Goal: Check status: Check status

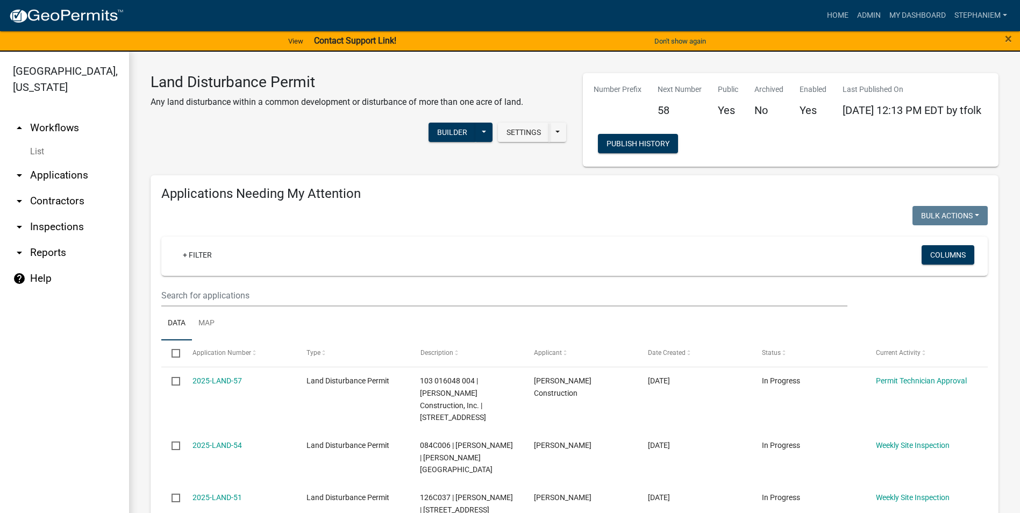
select select "3: 100"
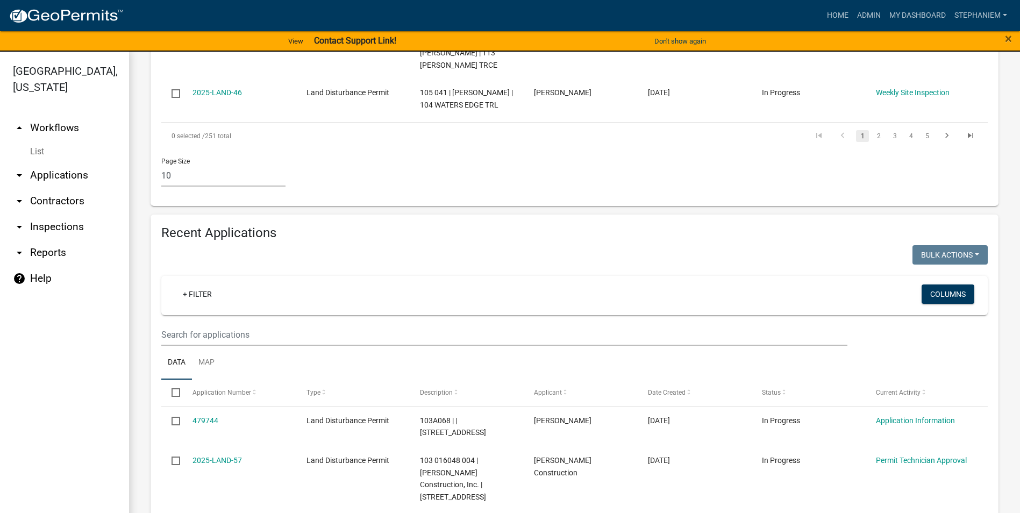
click at [53, 223] on link "arrow_drop_down Inspections" at bounding box center [64, 227] width 129 height 26
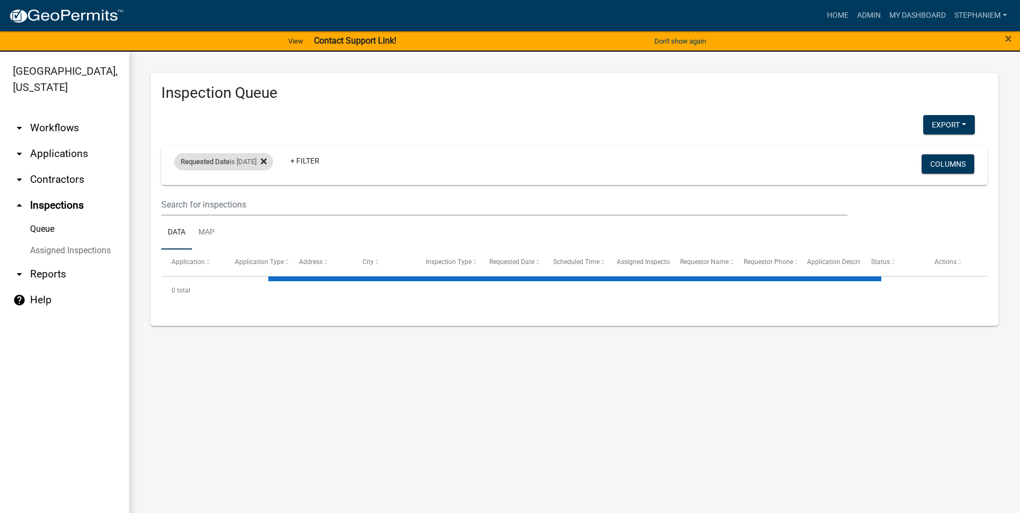
select select "3: 100"
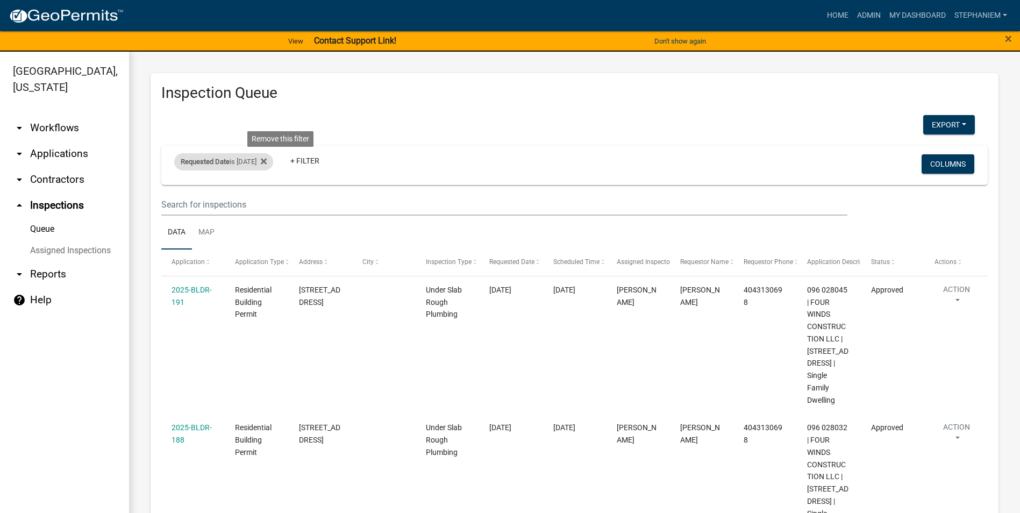
click at [273, 163] on div "Requested Date is [DATE] Remove this filter" at bounding box center [223, 161] width 99 height 17
click at [267, 156] on fa-icon at bounding box center [261, 161] width 10 height 17
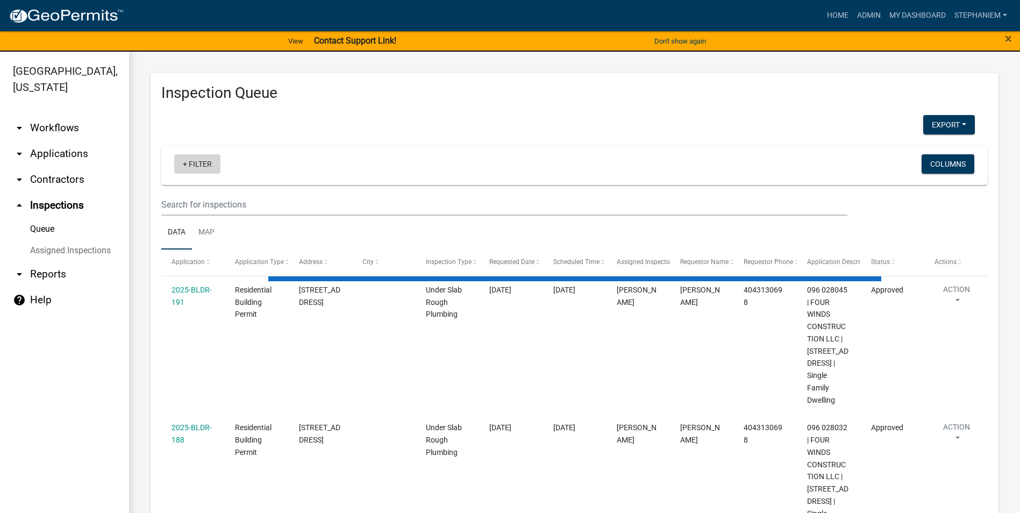
click at [198, 166] on link "+ Filter" at bounding box center [197, 163] width 46 height 19
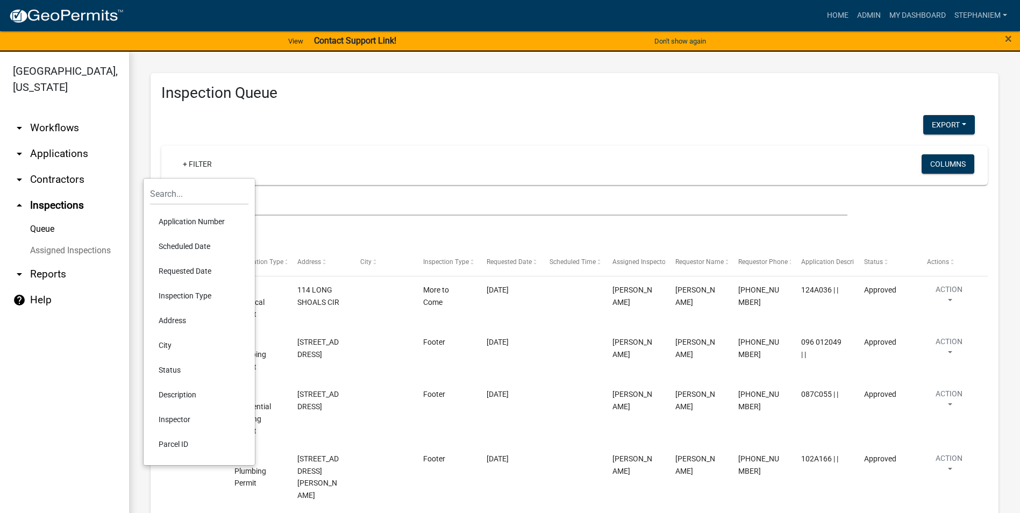
click at [198, 270] on li "Requested Date" at bounding box center [199, 271] width 98 height 25
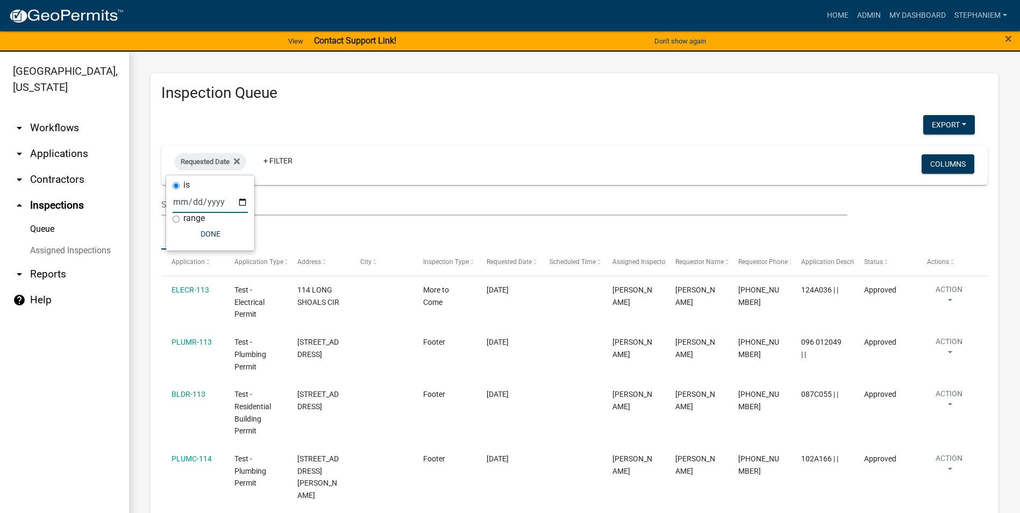
click at [240, 201] on input "date" at bounding box center [210, 202] width 75 height 22
type input "[DATE]"
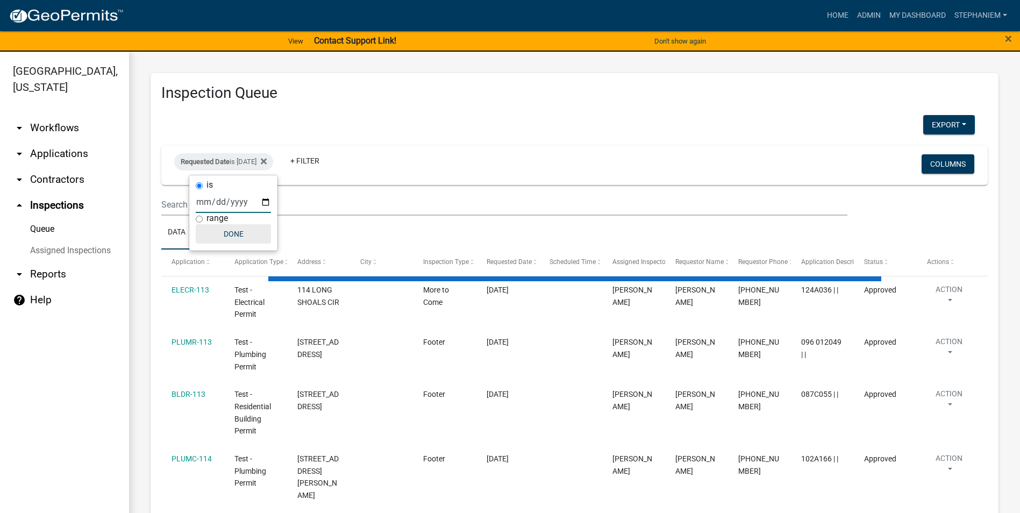
click at [224, 237] on button "Done" at bounding box center [233, 233] width 75 height 19
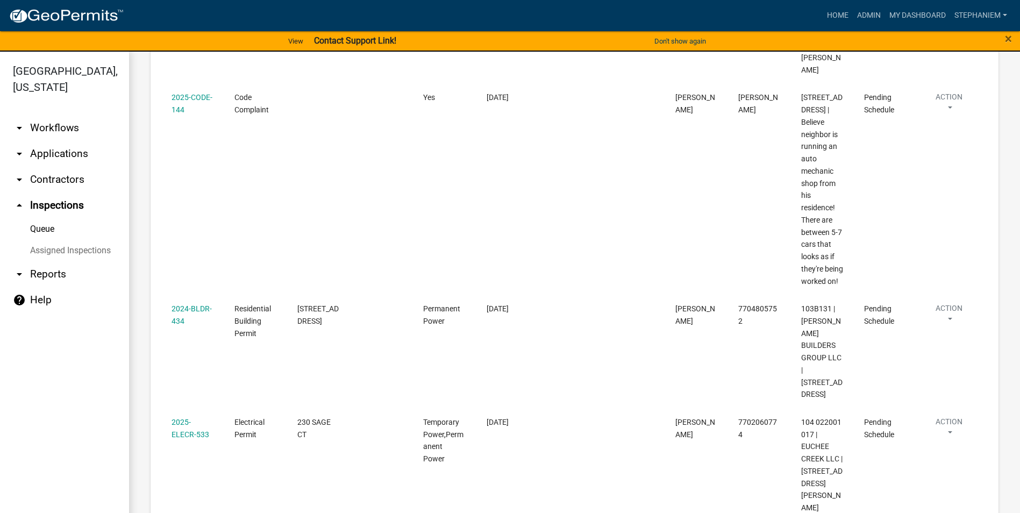
scroll to position [1423, 0]
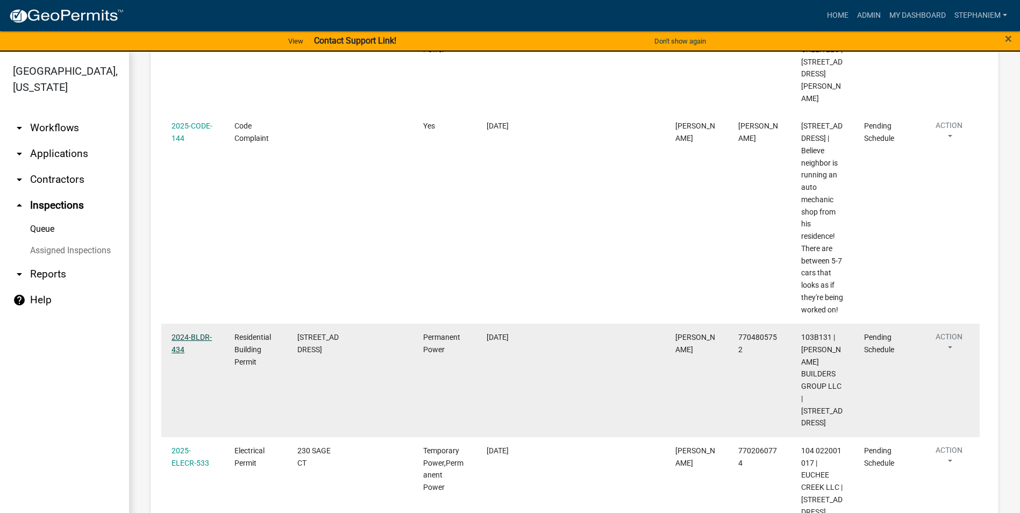
click at [189, 335] on link "2024-BLDR-434" at bounding box center [192, 343] width 40 height 21
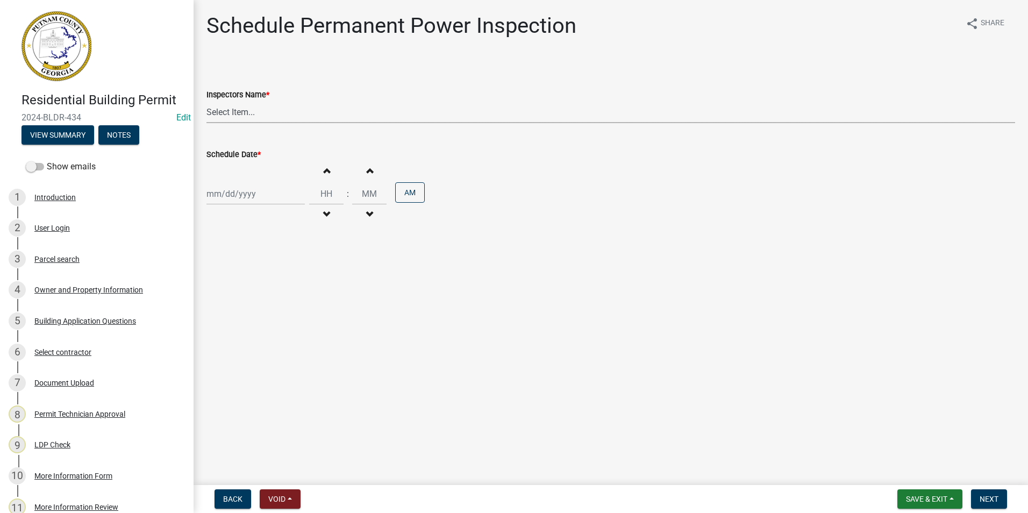
click at [244, 115] on select "Select Item... mrivera ([PERSON_NAME]) [PERSON_NAME] ([PERSON_NAME] ([PERSON_NA…" at bounding box center [610, 112] width 809 height 22
select select "07642ab0-564c-47bb-824b-0ccf2da83593"
click at [206, 101] on select "Select Item... mrivera ([PERSON_NAME]) [PERSON_NAME] ([PERSON_NAME] ([PERSON_NA…" at bounding box center [610, 112] width 809 height 22
click at [245, 200] on div at bounding box center [255, 194] width 98 height 22
select select "9"
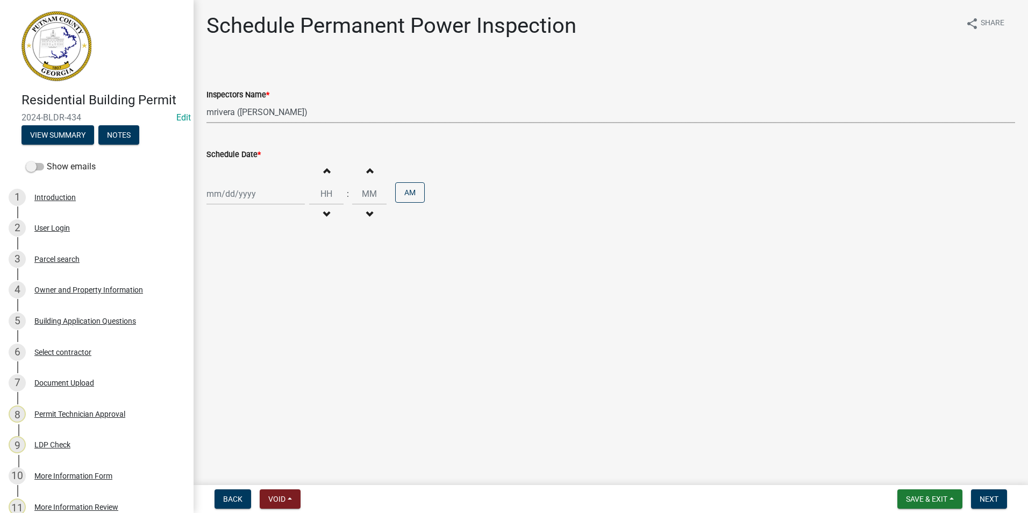
select select "2025"
click at [269, 289] on div "18" at bounding box center [268, 285] width 17 height 17
type input "[DATE]"
click at [985, 502] on span "Next" at bounding box center [989, 499] width 19 height 9
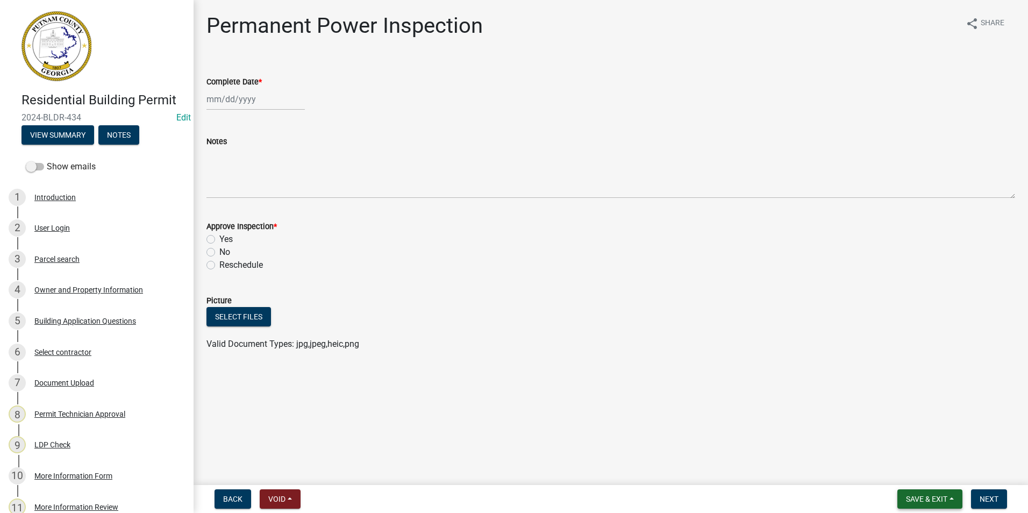
click at [938, 495] on span "Save & Exit" at bounding box center [926, 499] width 41 height 9
click at [935, 469] on button "Save & Exit" at bounding box center [919, 471] width 86 height 26
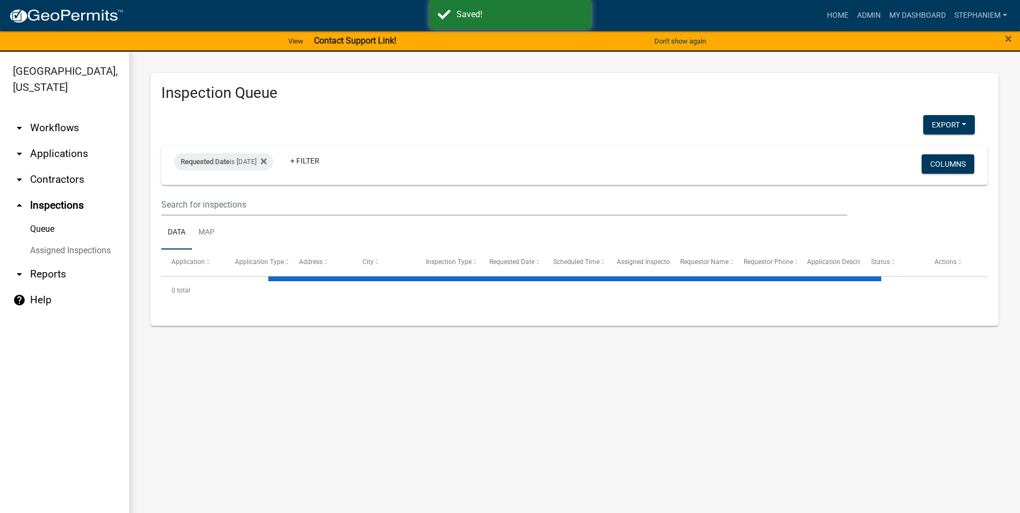
select select "3: 100"
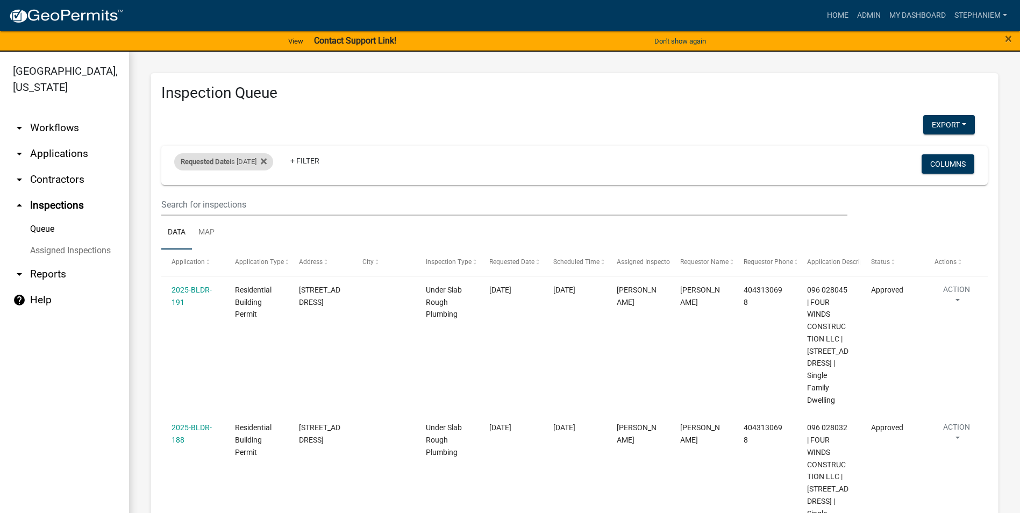
click at [248, 161] on div "Requested Date is [DATE]" at bounding box center [223, 161] width 99 height 17
click at [266, 201] on input "[DATE]" at bounding box center [233, 202] width 75 height 22
type input "[DATE]"
click at [261, 235] on button "Done" at bounding box center [233, 233] width 75 height 19
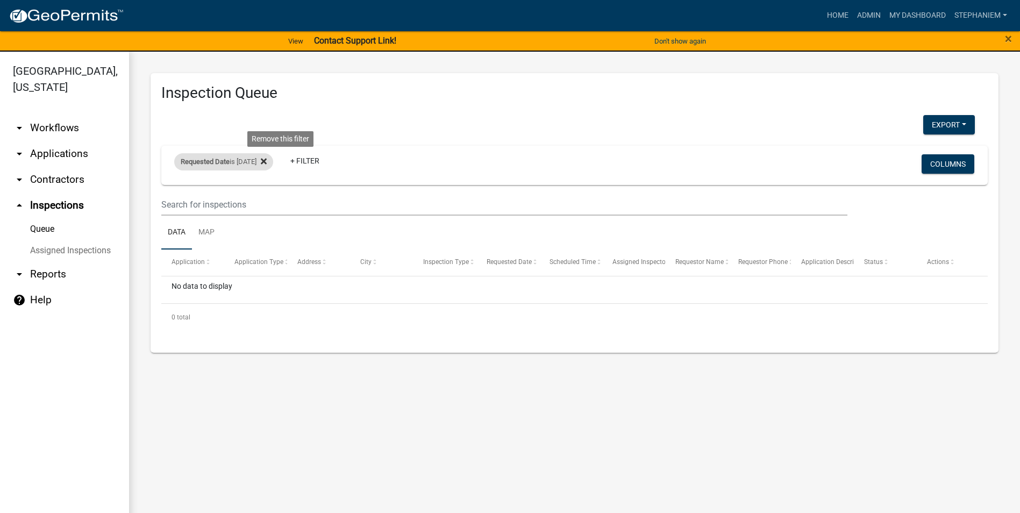
click at [267, 164] on icon at bounding box center [264, 161] width 6 height 9
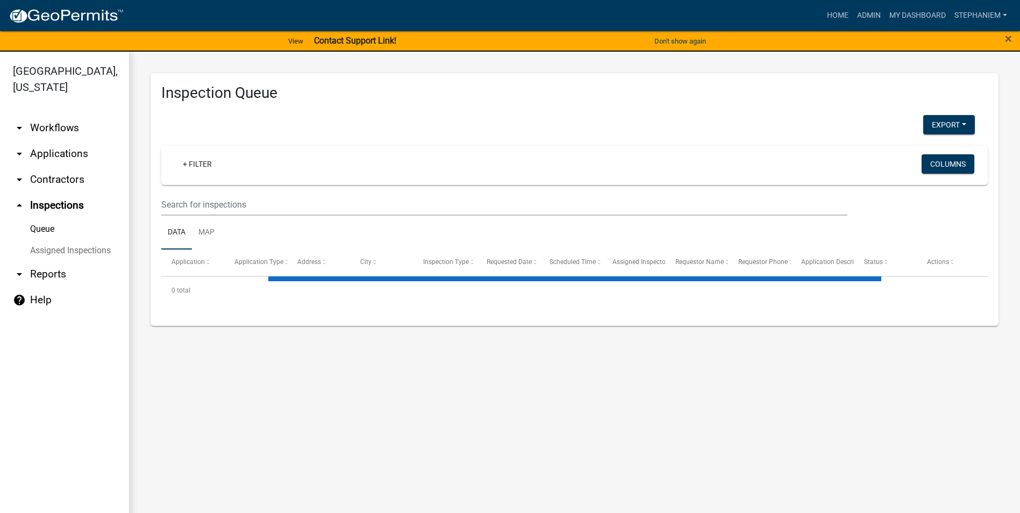
select select "3: 100"
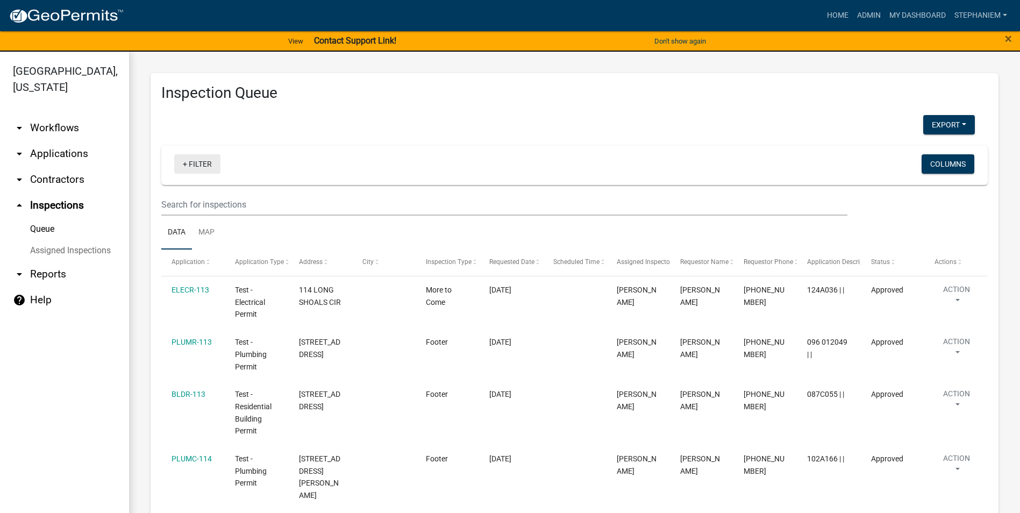
click at [199, 165] on link "+ Filter" at bounding box center [197, 163] width 46 height 19
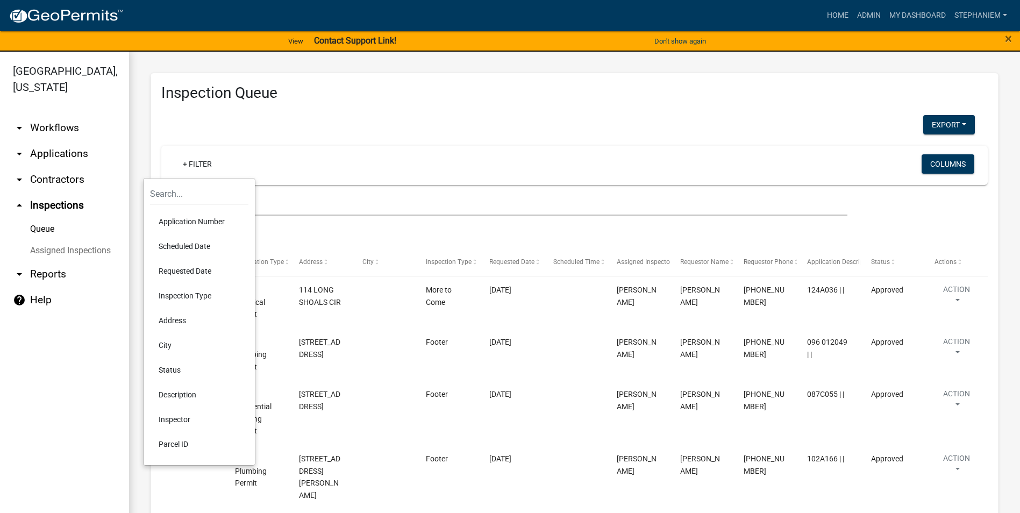
click at [206, 263] on li "Requested Date" at bounding box center [199, 271] width 98 height 25
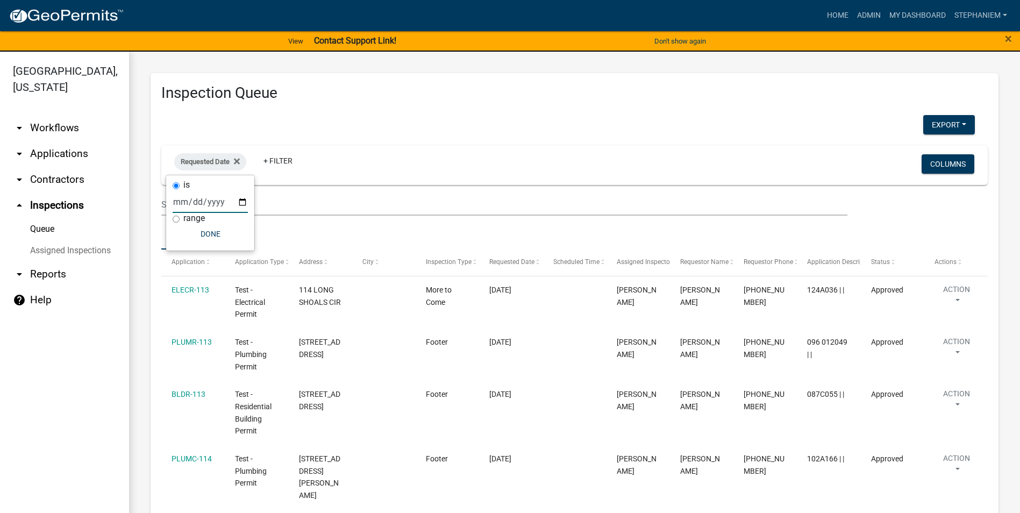
click at [240, 203] on input "date" at bounding box center [210, 202] width 75 height 22
type input "[DATE]"
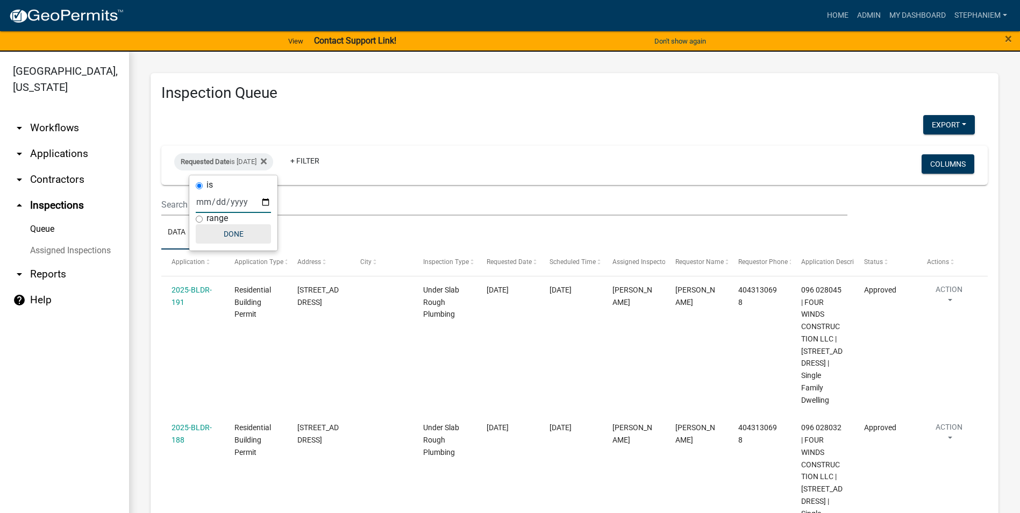
click at [228, 231] on button "Done" at bounding box center [233, 233] width 75 height 19
click at [256, 159] on div "Requested Date is [DATE]" at bounding box center [223, 161] width 99 height 17
click at [263, 203] on input "[DATE]" at bounding box center [233, 202] width 75 height 22
type input "[DATE]"
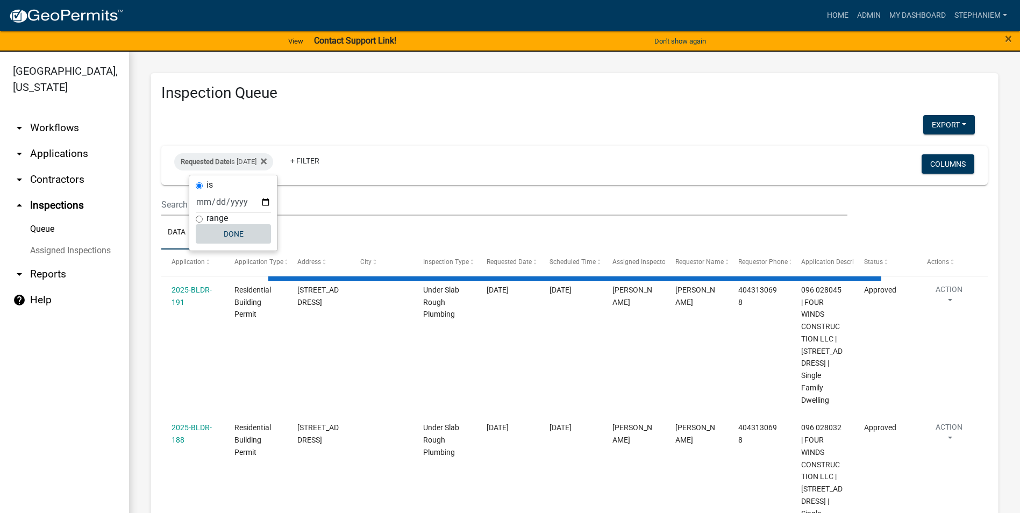
click at [254, 235] on button "Done" at bounding box center [233, 233] width 75 height 19
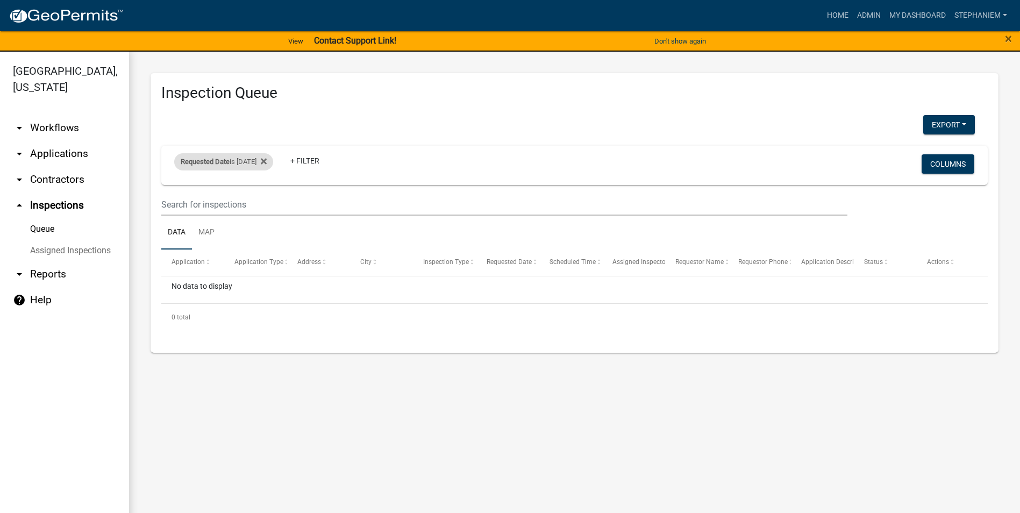
click at [232, 163] on div "Requested Date is [DATE]" at bounding box center [223, 161] width 99 height 17
click at [266, 199] on input "[DATE]" at bounding box center [233, 202] width 75 height 22
type input "[DATE]"
select select "3: 100"
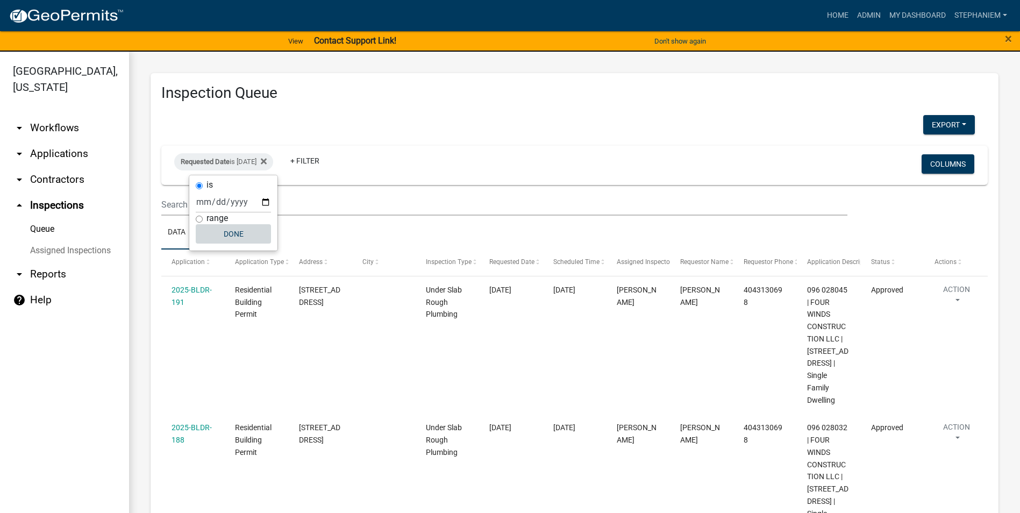
click at [248, 240] on button "Done" at bounding box center [233, 233] width 75 height 19
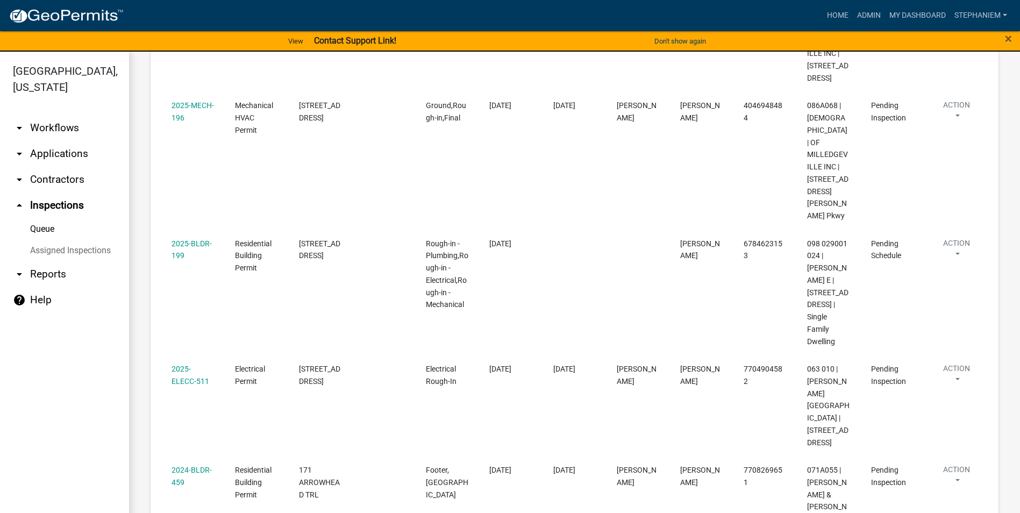
scroll to position [591, 0]
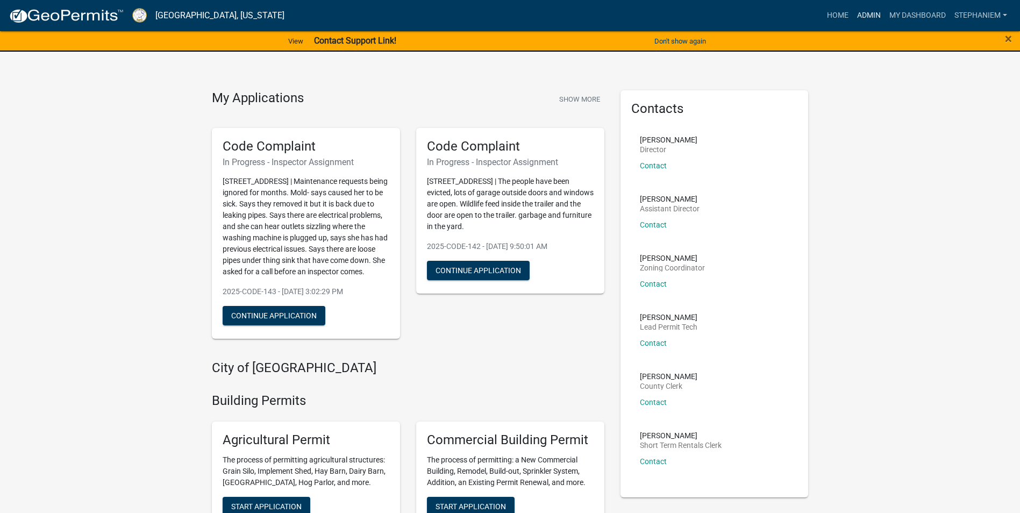
click at [868, 15] on link "Admin" at bounding box center [869, 15] width 32 height 20
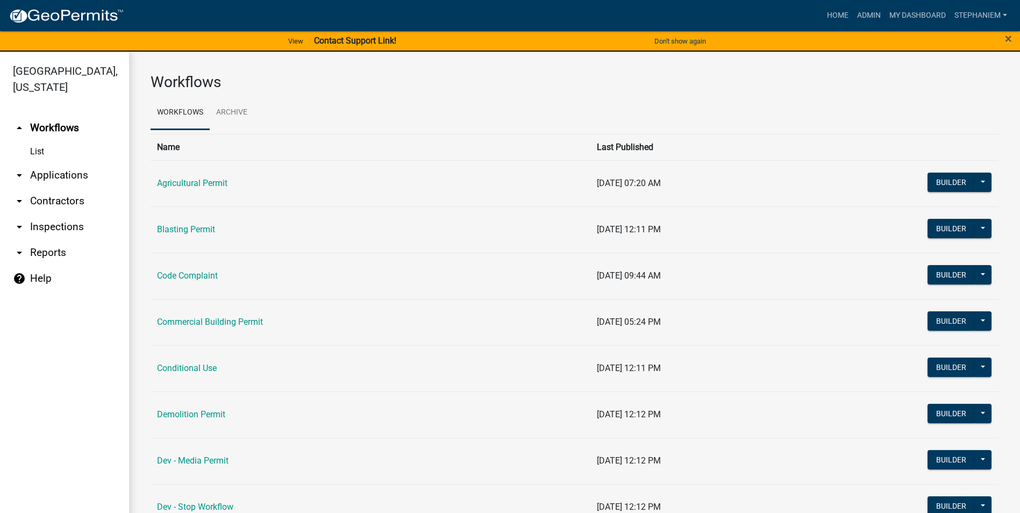
click at [64, 174] on link "arrow_drop_down Applications" at bounding box center [64, 175] width 129 height 26
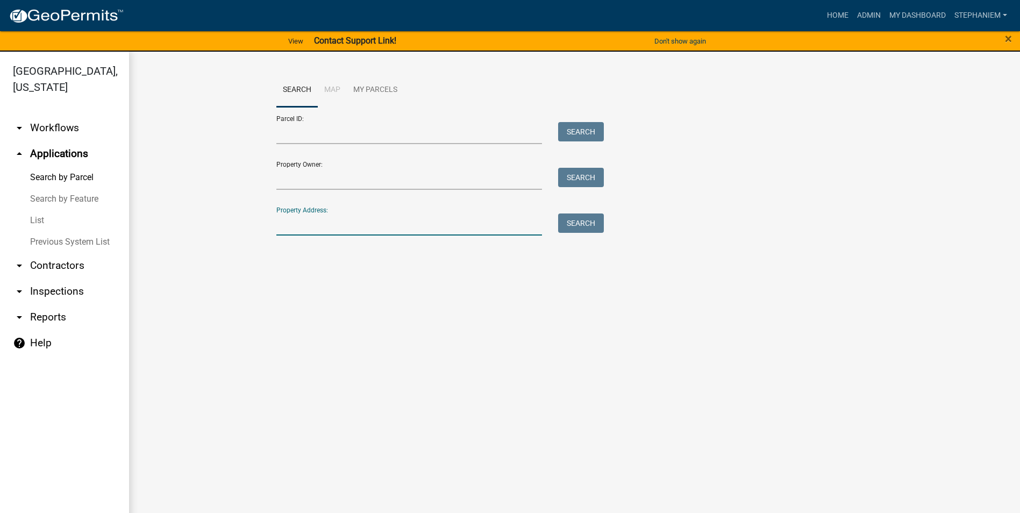
click at [369, 232] on input "Property Address:" at bounding box center [409, 224] width 266 height 22
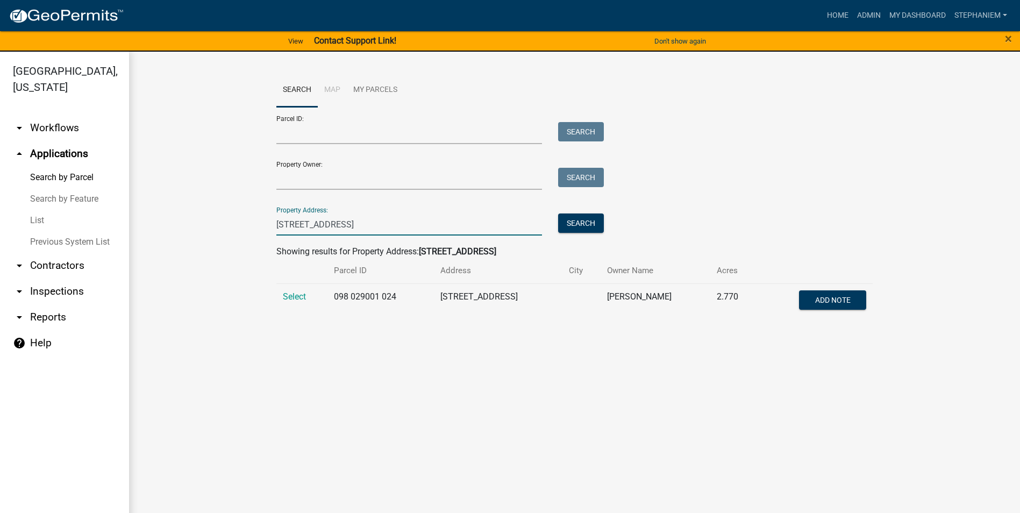
type input "144 Harmony Bay"
click at [289, 341] on div "Search Map My Parcels Parcel ID: Search Property Owner: Search Property Address…" at bounding box center [574, 200] width 891 height 297
click at [298, 291] on span "Select" at bounding box center [294, 296] width 23 height 10
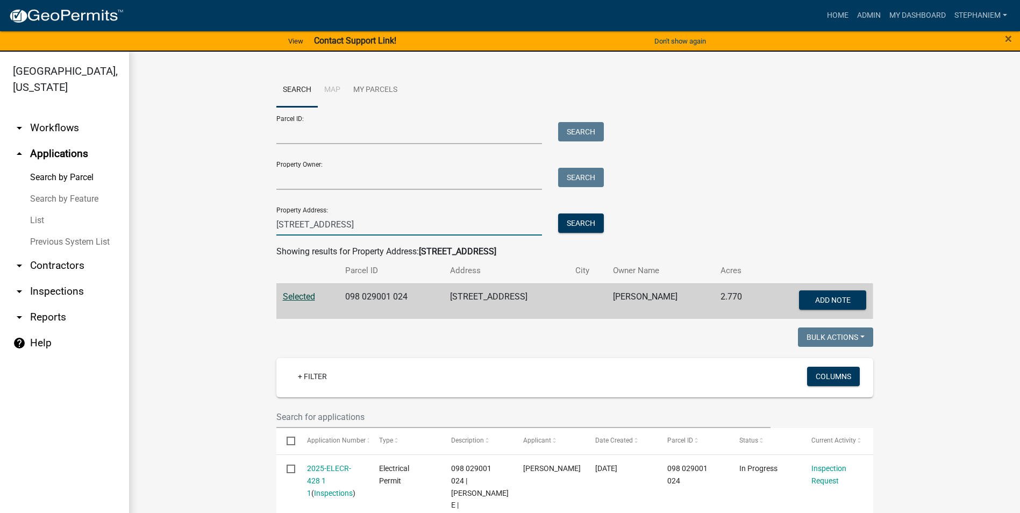
click at [421, 216] on input "144 Harmony Bay" at bounding box center [409, 224] width 266 height 22
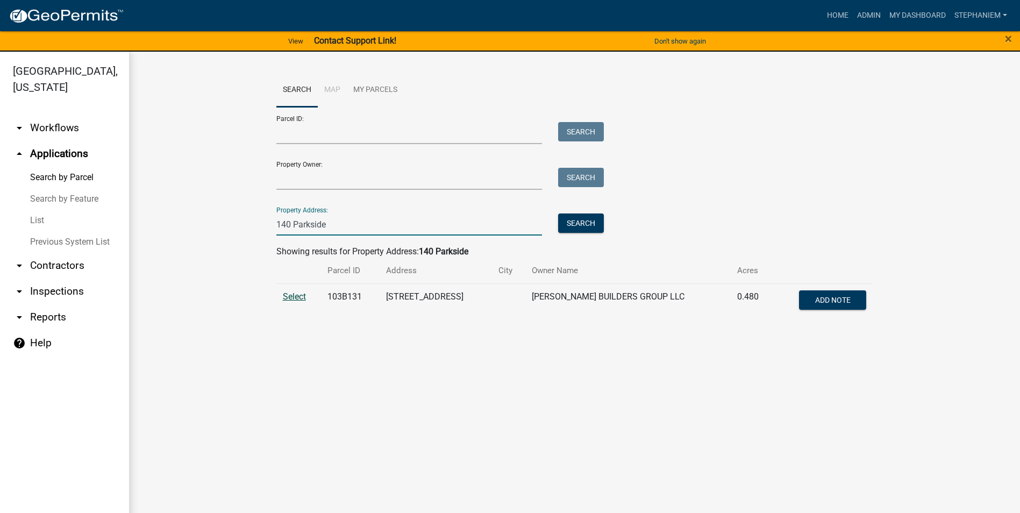
type input "140 Parkside"
click at [284, 291] on span "Select" at bounding box center [294, 296] width 23 height 10
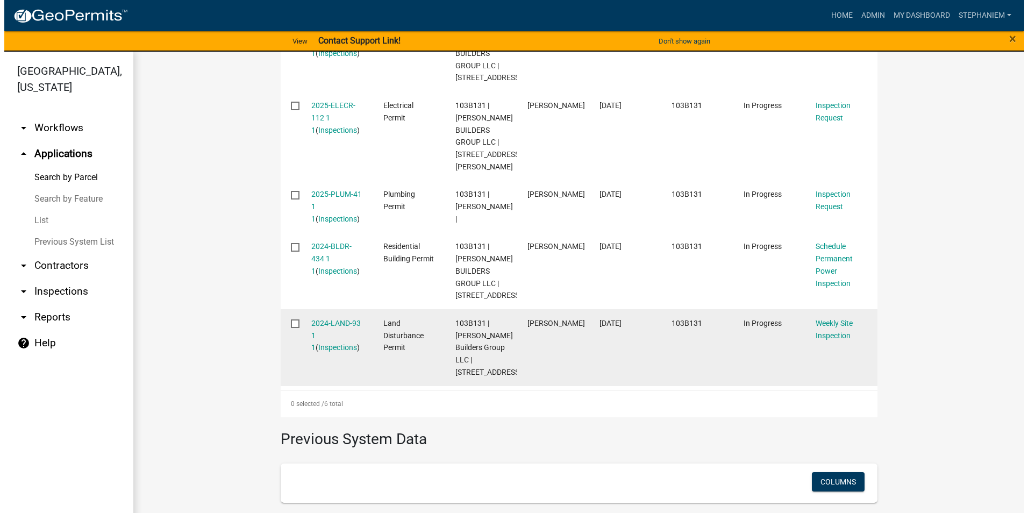
scroll to position [538, 0]
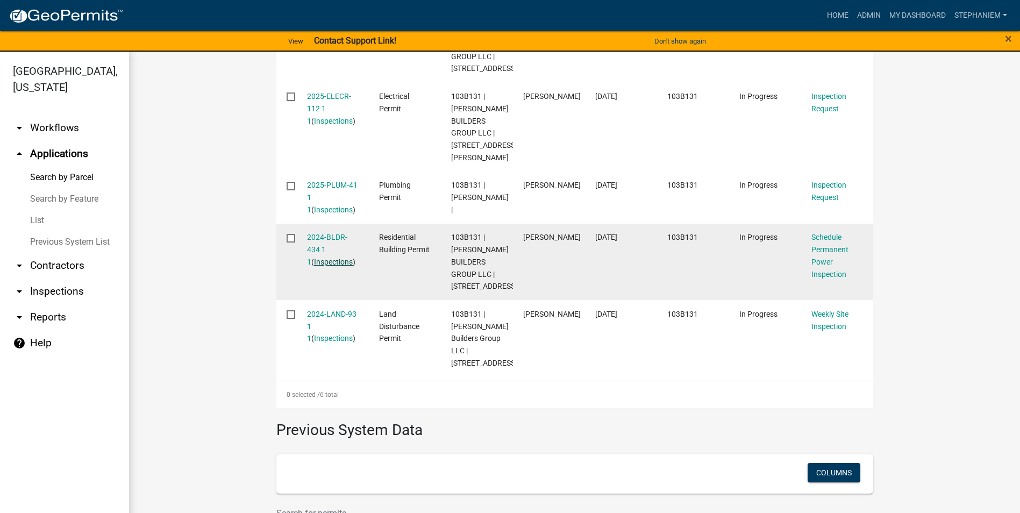
click at [334, 266] on link "Inspections" at bounding box center [333, 262] width 39 height 9
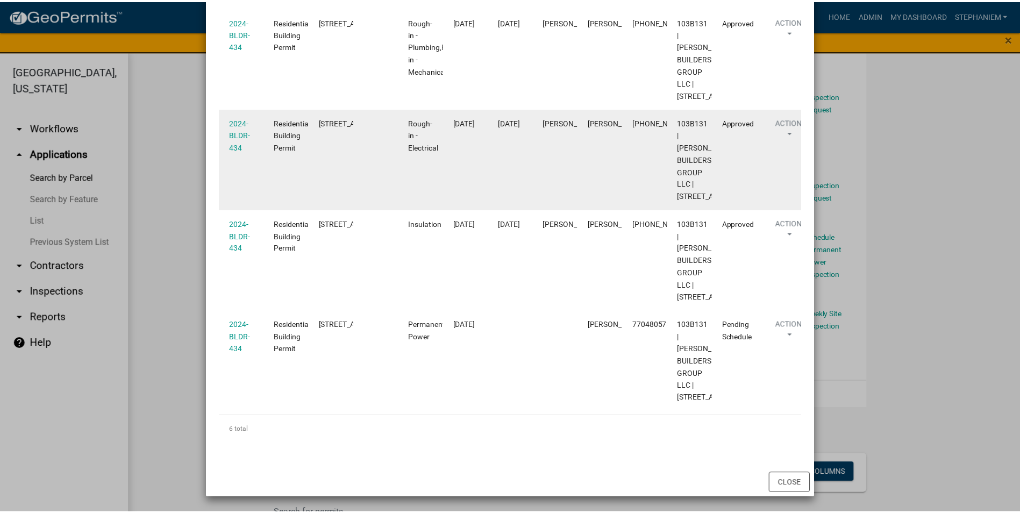
scroll to position [518, 0]
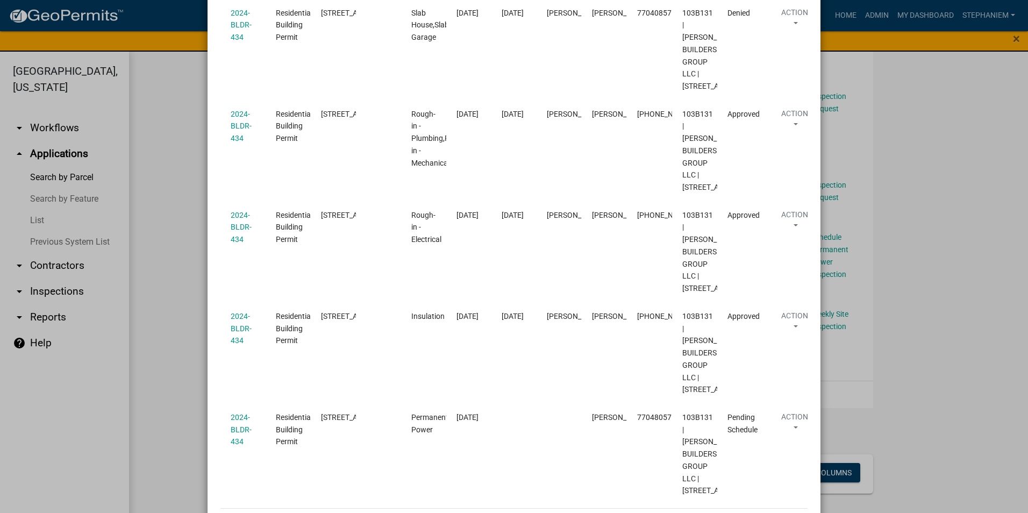
click at [151, 266] on ngb-modal-window "Inspections related to 2024-BLDR-434 × Export Excel Format (.xlsx) CSV Format (…" at bounding box center [514, 256] width 1028 height 513
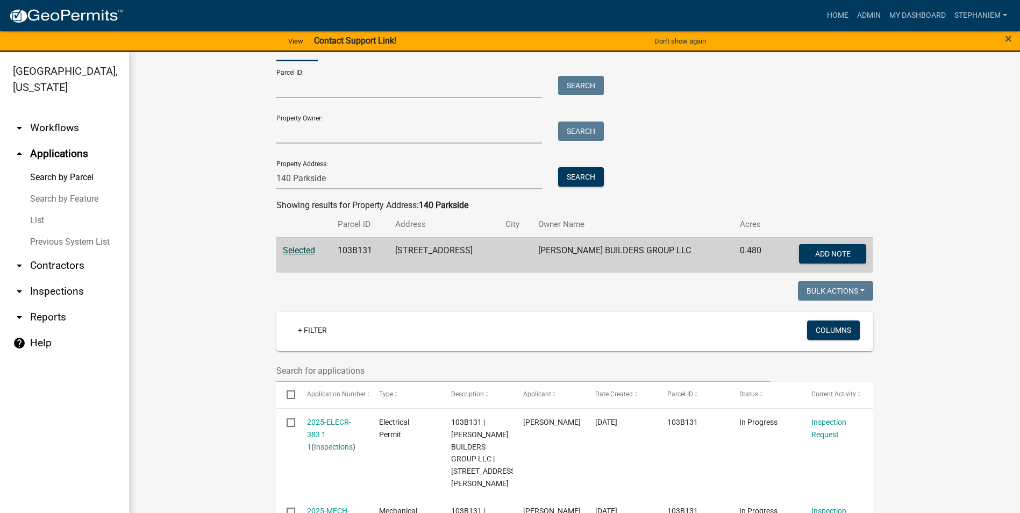
scroll to position [0, 0]
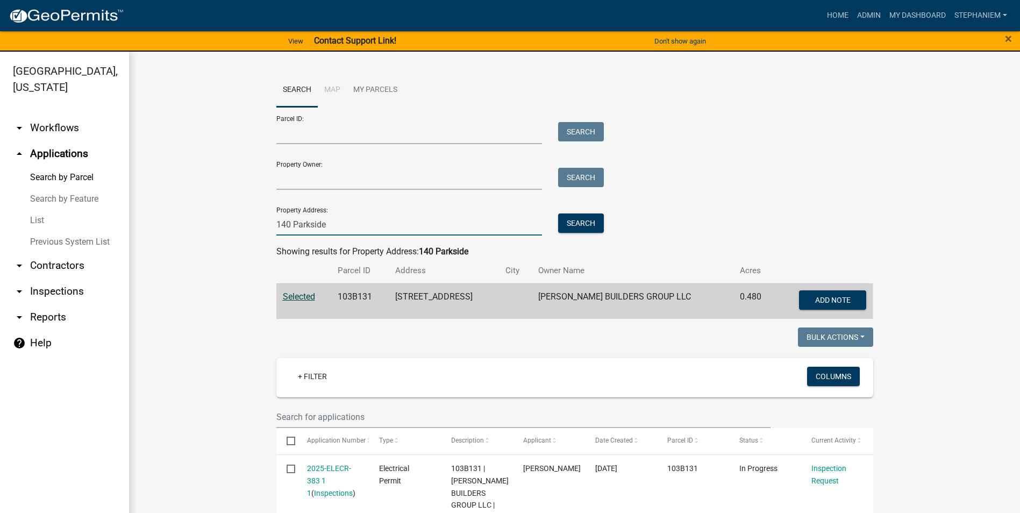
click at [390, 222] on input "140 Parkside" at bounding box center [409, 224] width 266 height 22
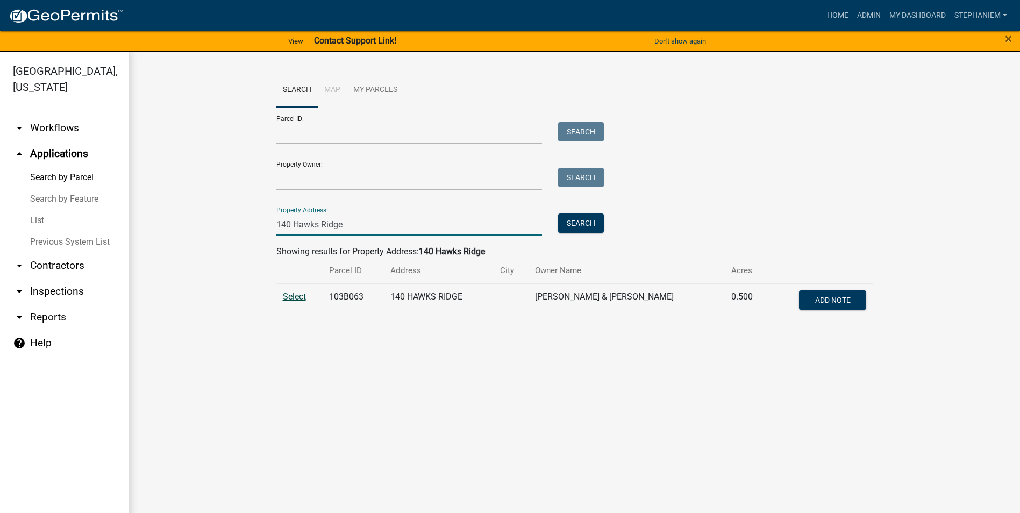
click at [288, 297] on span "Select" at bounding box center [294, 296] width 23 height 10
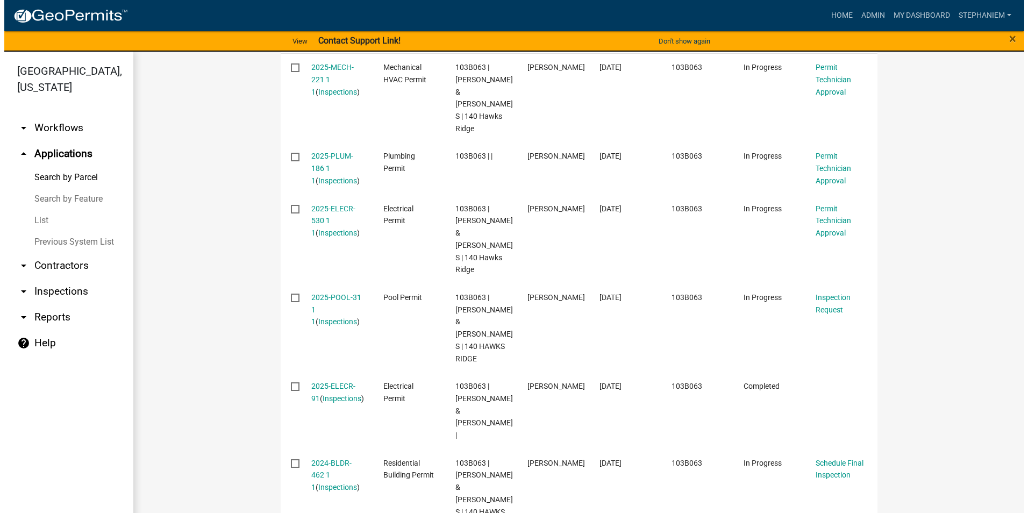
scroll to position [538, 0]
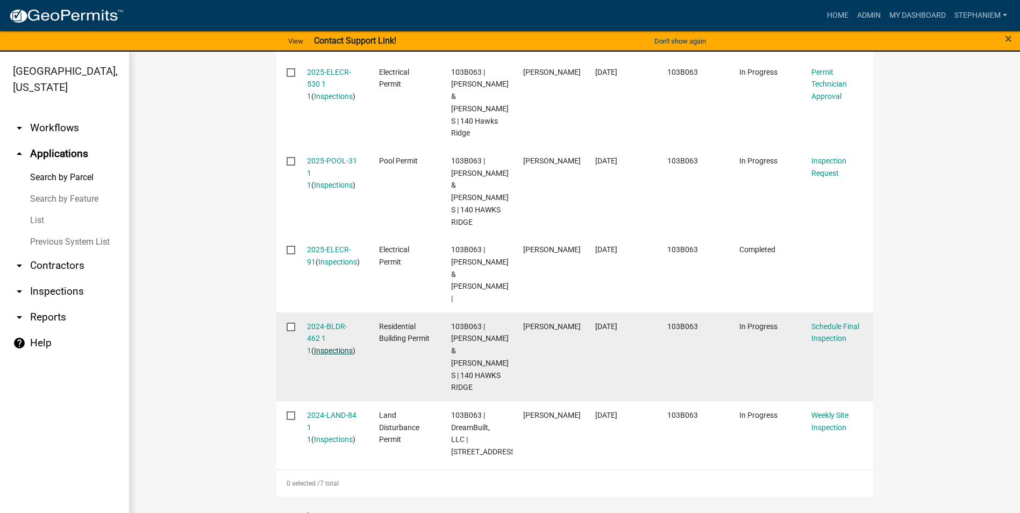
click at [332, 346] on link "Inspections" at bounding box center [333, 350] width 39 height 9
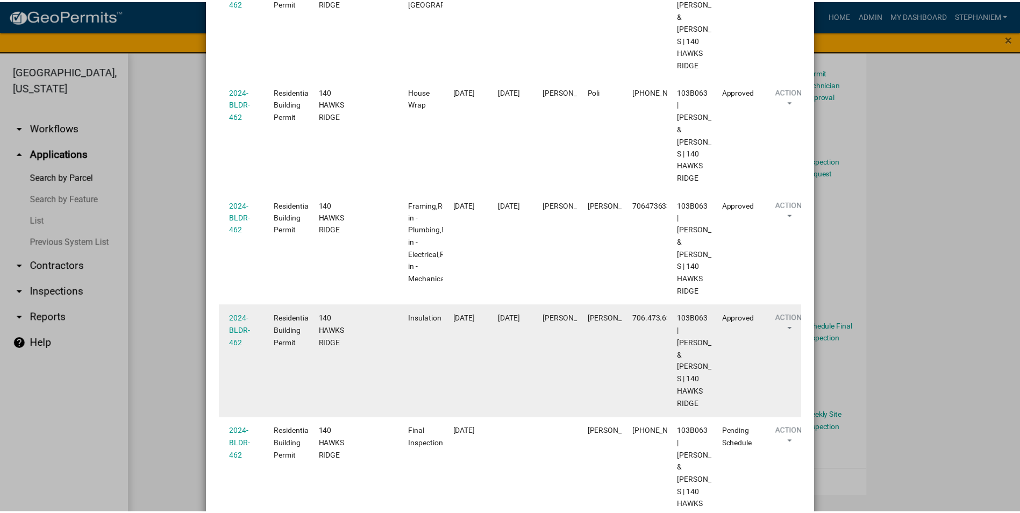
scroll to position [323, 0]
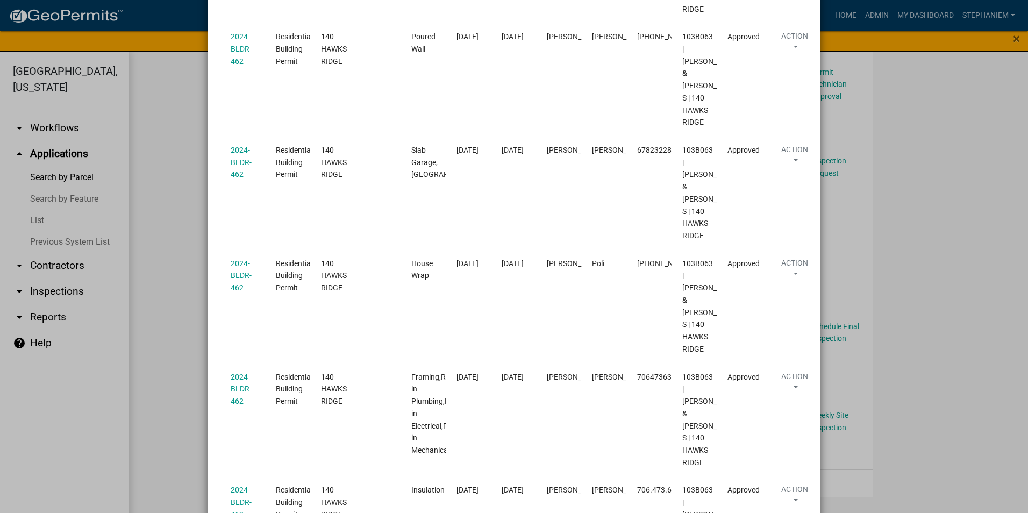
click at [184, 299] on ngb-modal-window "Inspections related to 2024-BLDR-462 × Export Excel Format (.xlsx) CSV Format (…" at bounding box center [514, 256] width 1028 height 513
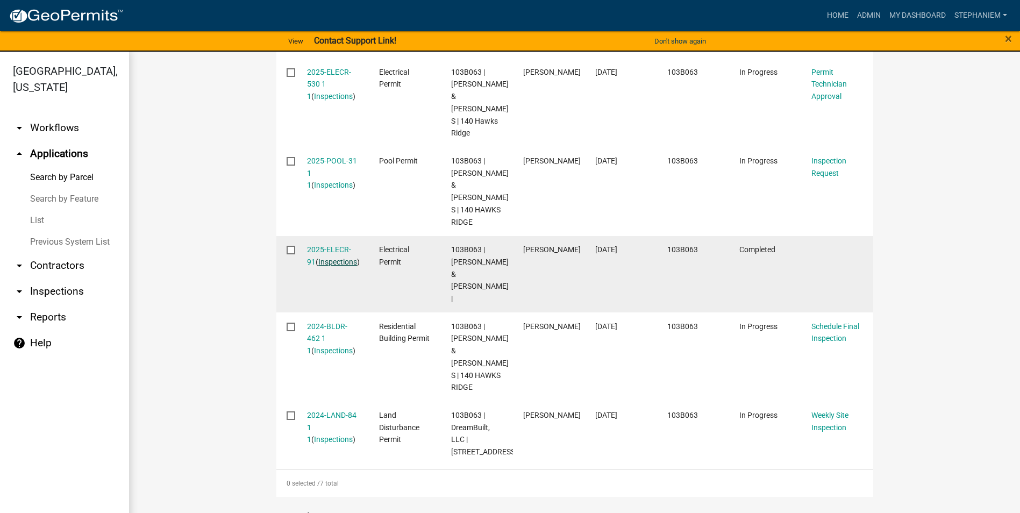
click at [333, 258] on link "Inspections" at bounding box center [337, 262] width 39 height 9
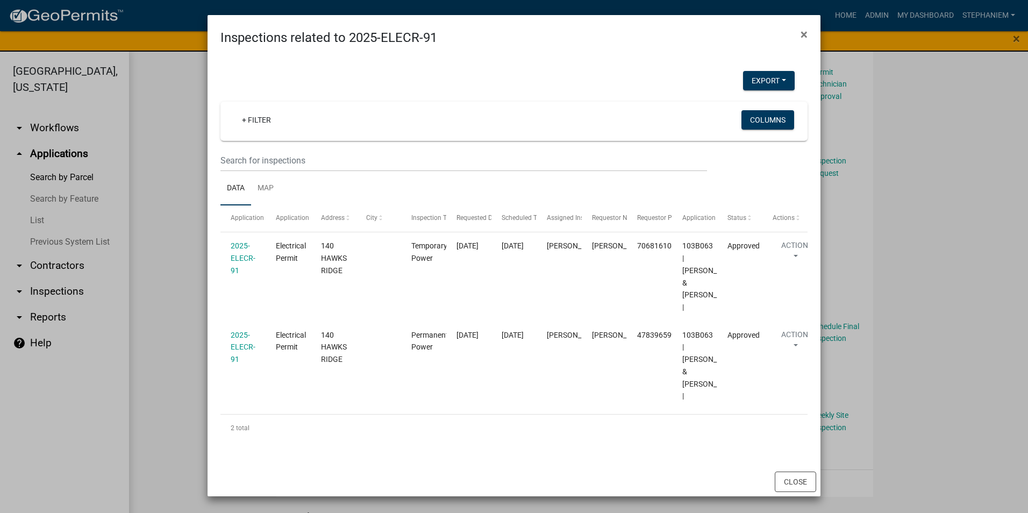
click at [983, 254] on ngb-modal-window "Inspections related to 2025-ELECR-91 × Export Excel Format (.xlsx) CSV Format (…" at bounding box center [514, 256] width 1028 height 513
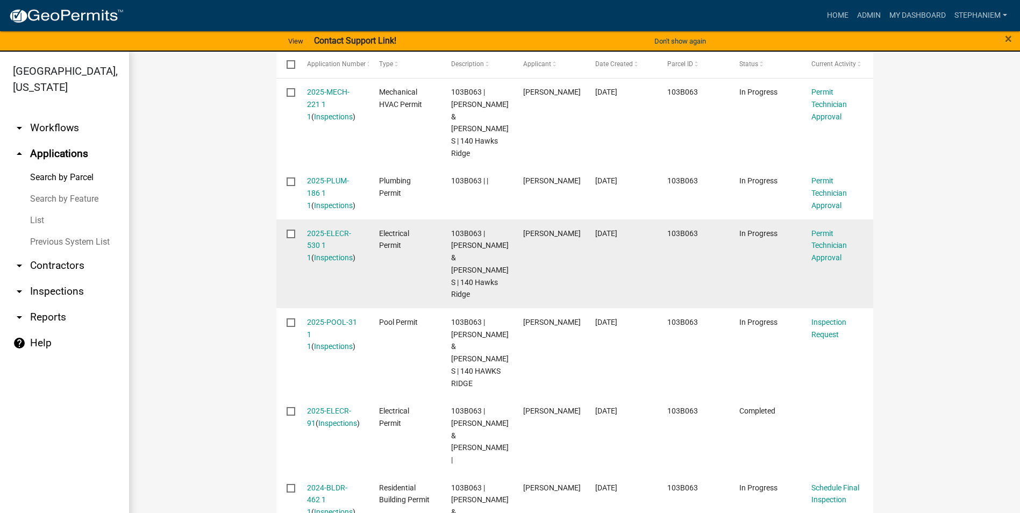
scroll to position [0, 0]
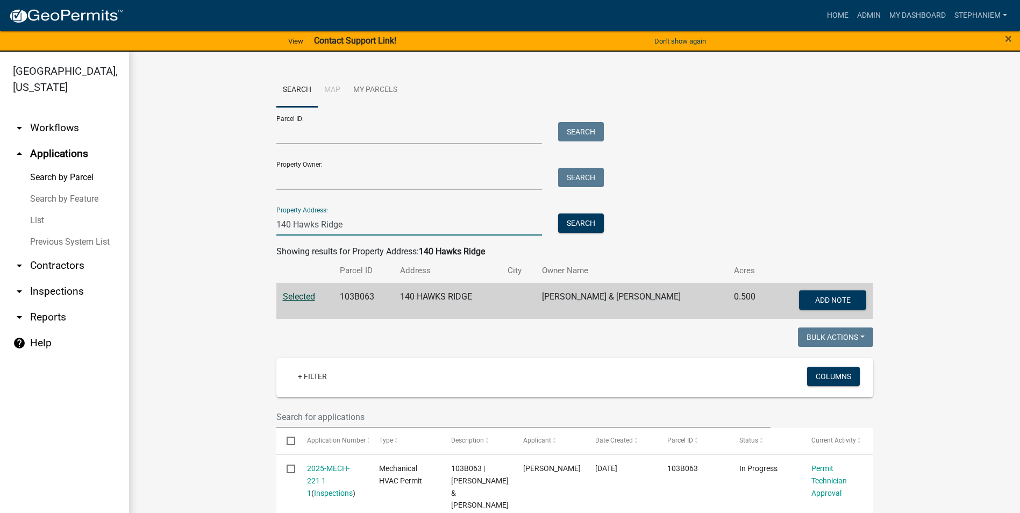
click at [449, 232] on input "140 Hawks Ridge" at bounding box center [409, 224] width 266 height 22
click at [449, 230] on input "140 Hawks Ridge" at bounding box center [409, 224] width 266 height 22
click at [462, 223] on input "140 Hawks Ridge" at bounding box center [409, 224] width 266 height 22
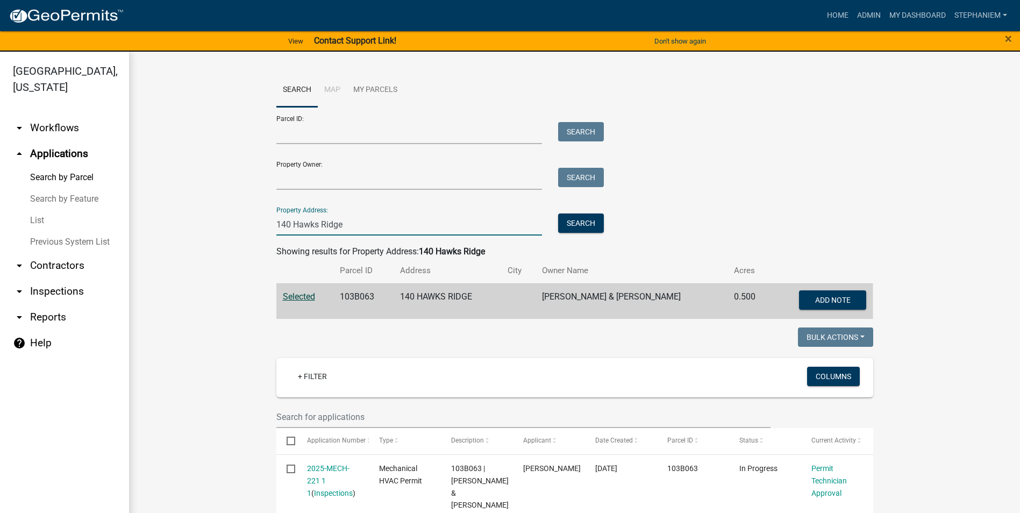
click at [462, 223] on input "140 Hawks Ridge" at bounding box center [409, 224] width 266 height 22
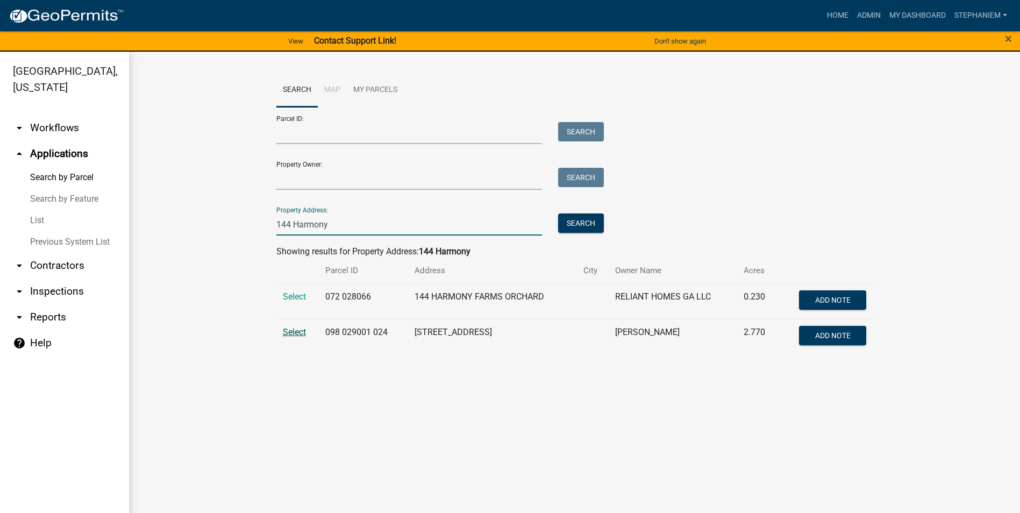
type input "144 Harmony"
click at [295, 333] on span "Select" at bounding box center [294, 332] width 23 height 10
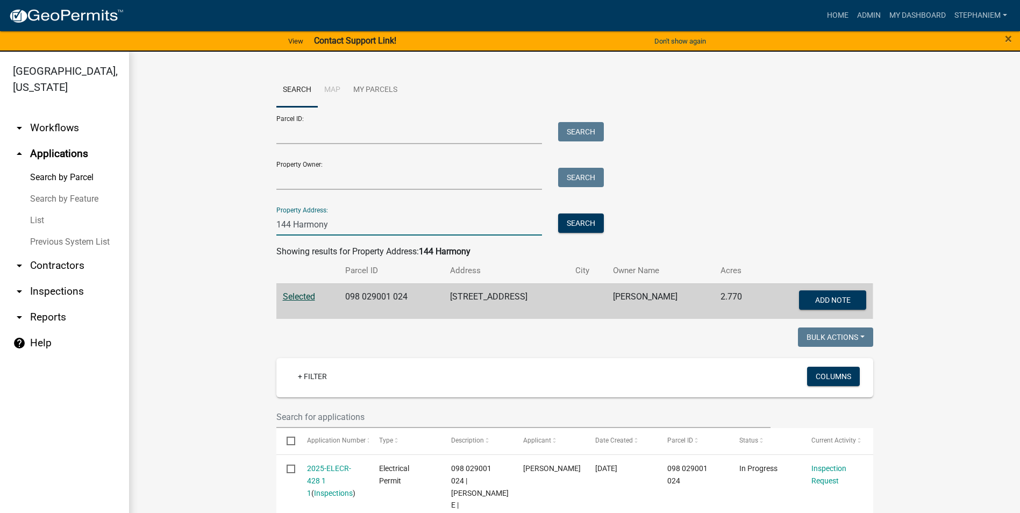
drag, startPoint x: 334, startPoint y: 218, endPoint x: 268, endPoint y: 227, distance: 66.2
click at [268, 227] on div "144 Harmony" at bounding box center [409, 224] width 282 height 22
